Goal: Communication & Community: Answer question/provide support

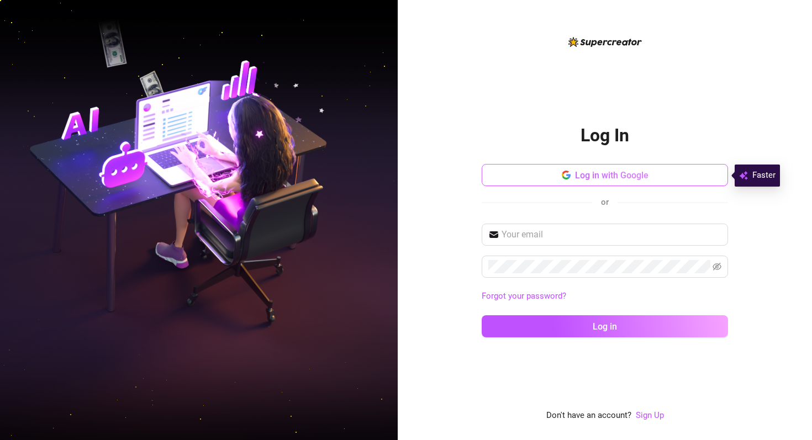
click at [610, 177] on span "Log in with Google" at bounding box center [611, 175] width 73 height 10
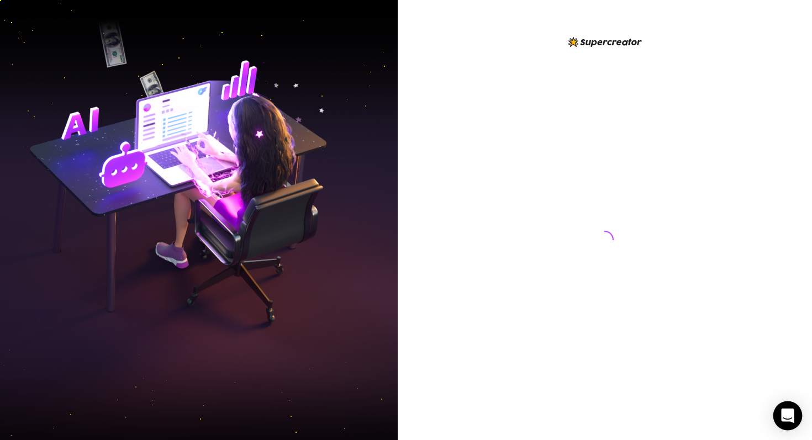
click at [794, 420] on div "Open Intercom Messenger" at bounding box center [788, 416] width 29 height 29
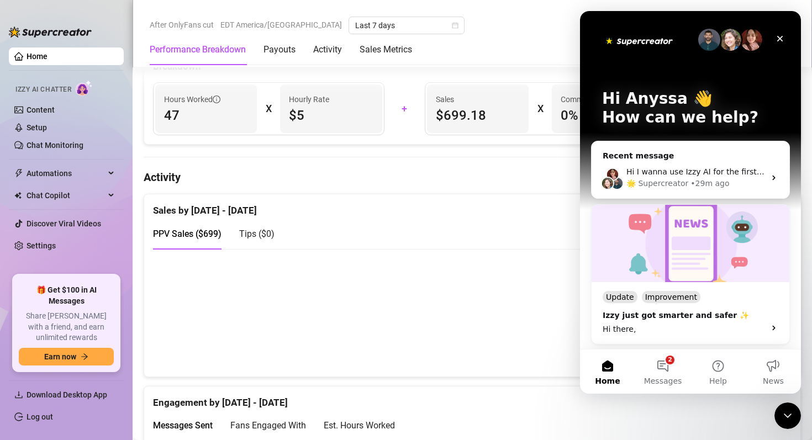
scroll to position [435, 0]
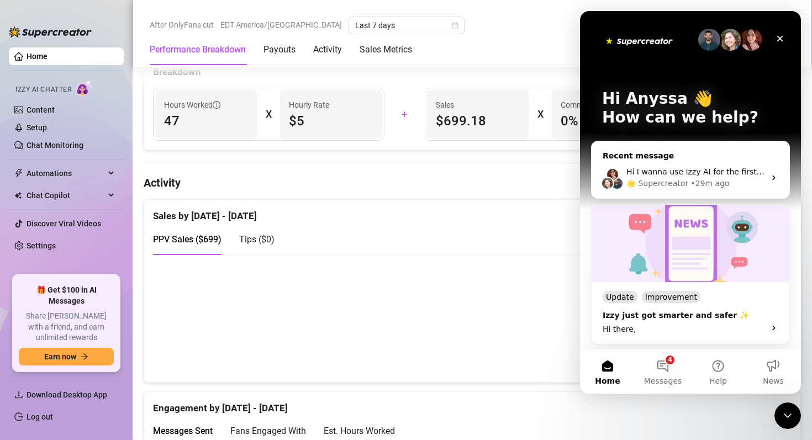
click at [701, 178] on div "• 29m ago" at bounding box center [710, 184] width 39 height 12
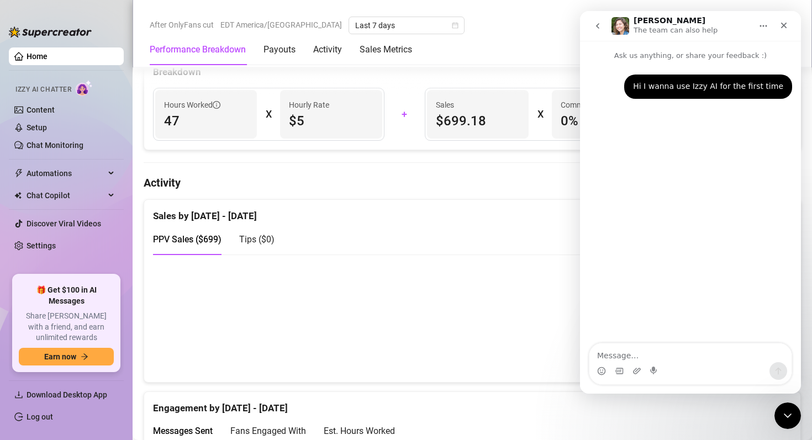
click at [661, 350] on textarea "Message…" at bounding box center [691, 353] width 202 height 19
click at [768, 29] on button "Home" at bounding box center [763, 25] width 21 height 21
click at [596, 28] on icon "go back" at bounding box center [597, 26] width 9 height 9
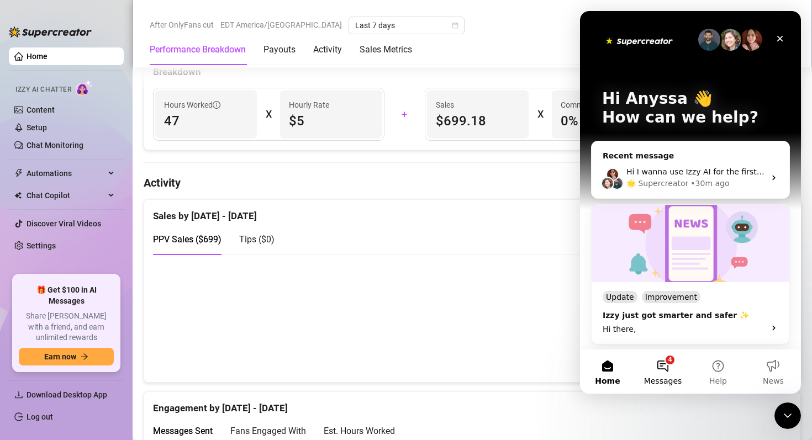
click at [659, 363] on button "4 Messages" at bounding box center [662, 372] width 55 height 44
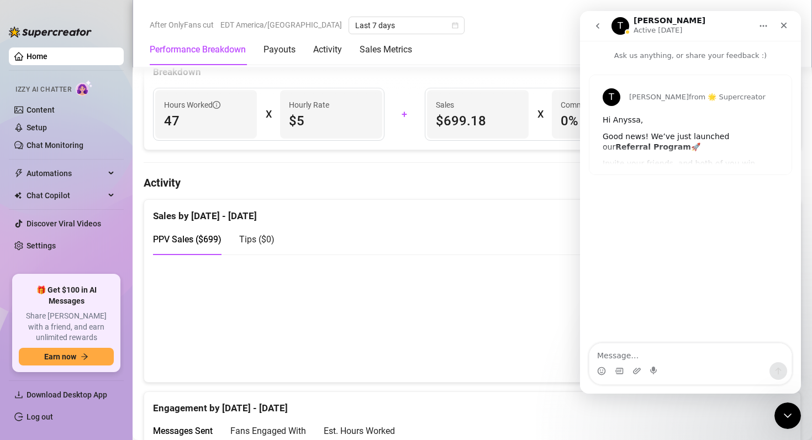
click at [596, 27] on icon "go back" at bounding box center [597, 26] width 9 height 9
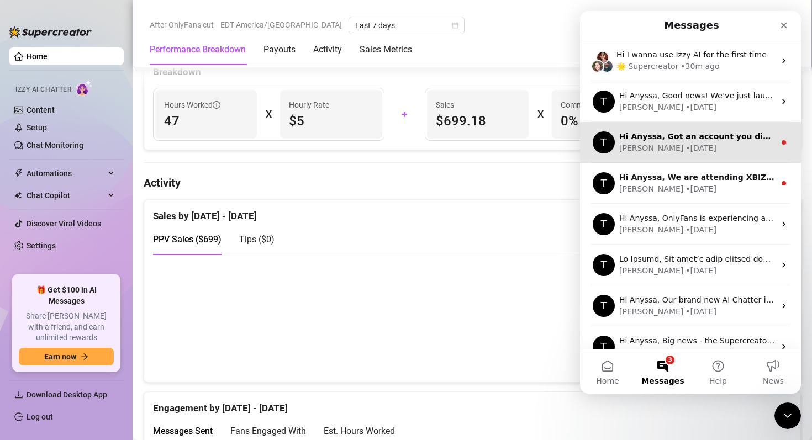
click at [688, 143] on div "[PERSON_NAME] • [DATE]" at bounding box center [697, 149] width 156 height 12
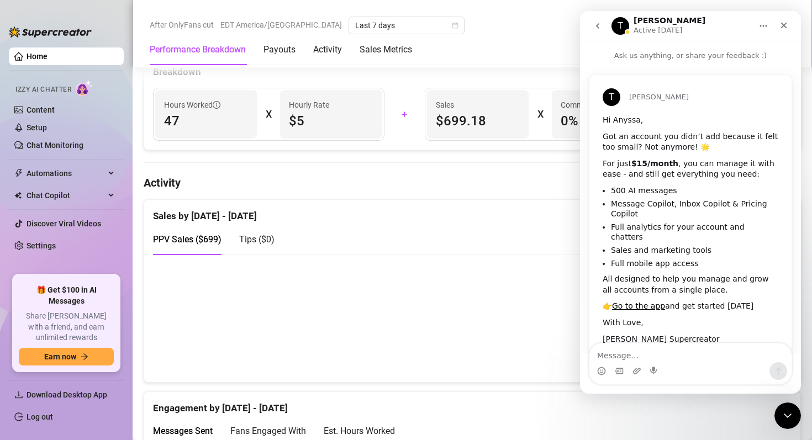
scroll to position [17, 0]
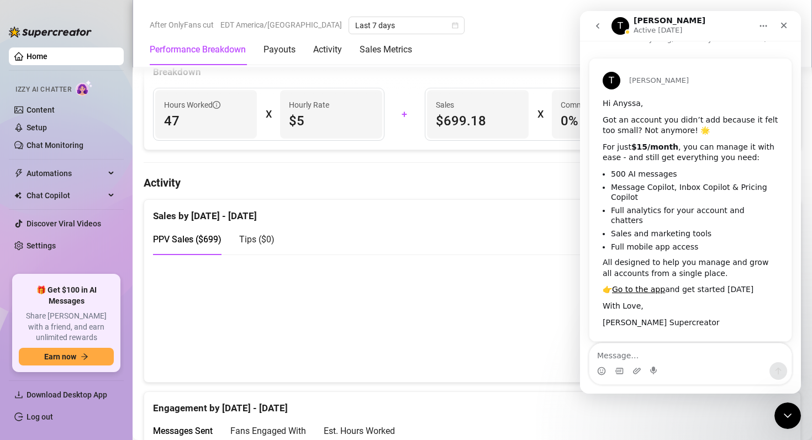
click at [595, 30] on icon "go back" at bounding box center [597, 26] width 9 height 9
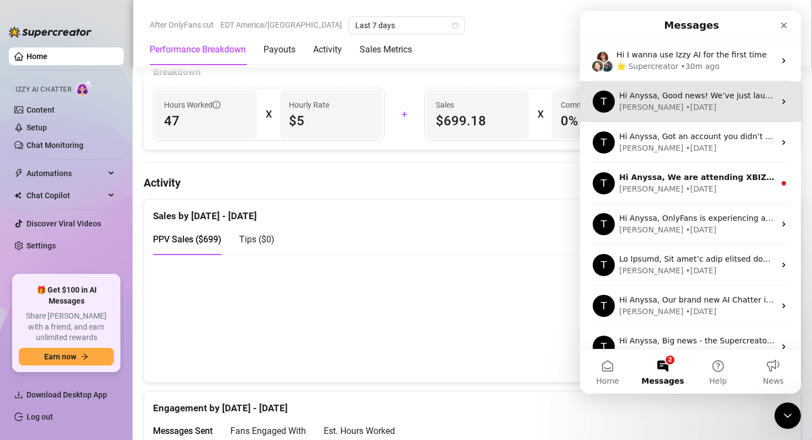
scroll to position [0, 0]
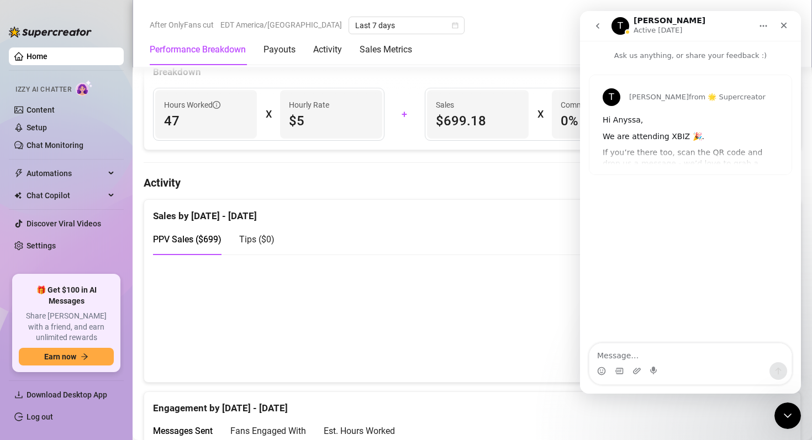
click at [599, 17] on button "go back" at bounding box center [597, 25] width 21 height 21
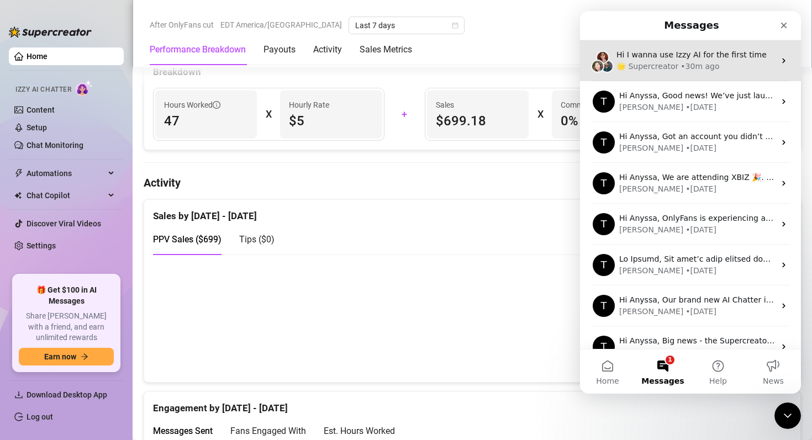
click at [692, 71] on div "• 30m ago" at bounding box center [700, 67] width 39 height 12
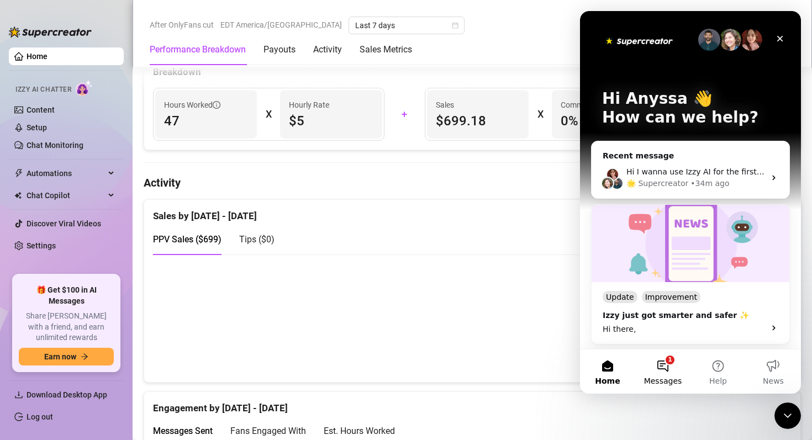
click at [659, 387] on button "1 Messages" at bounding box center [662, 372] width 55 height 44
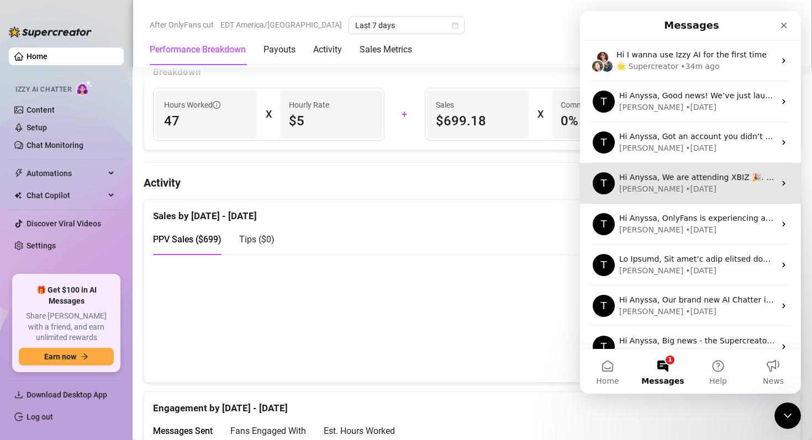
scroll to position [100, 0]
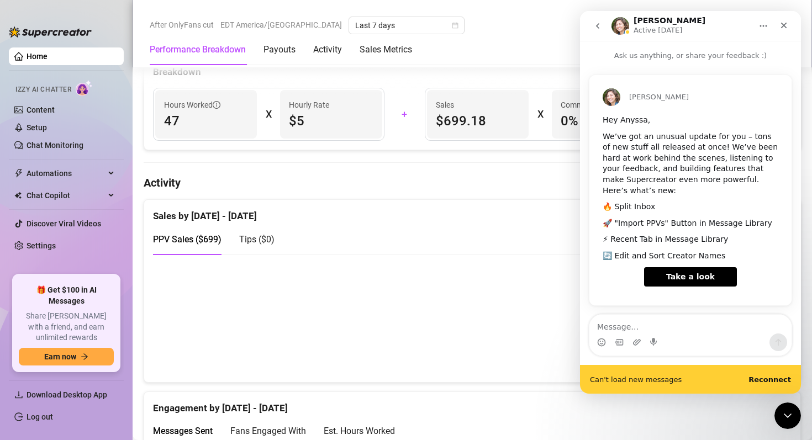
scroll to position [3, 0]
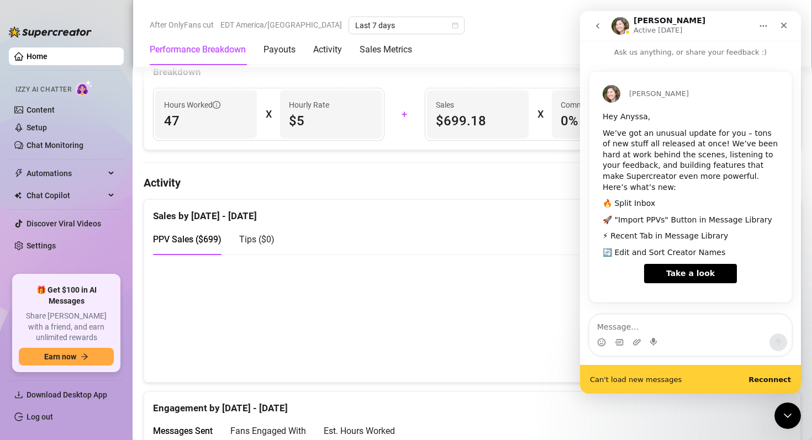
click at [560, 403] on div "Engagement by [DATE] - [DATE]" at bounding box center [472, 404] width 639 height 24
click at [787, 29] on icon "Close" at bounding box center [784, 25] width 9 height 9
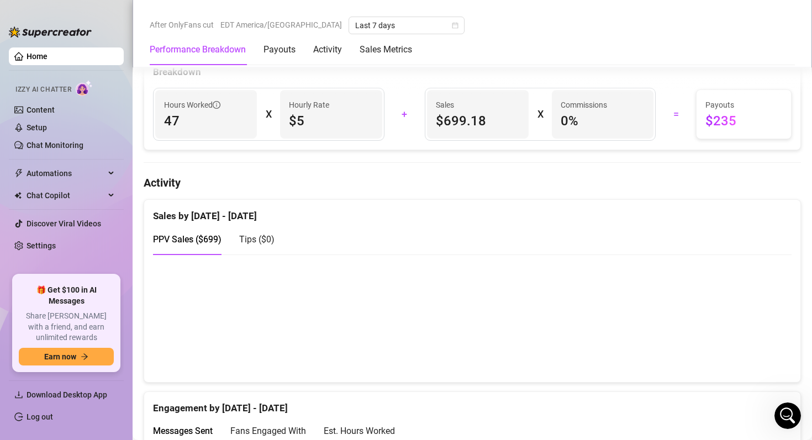
scroll to position [0, 0]
